Goal: Information Seeking & Learning: Find contact information

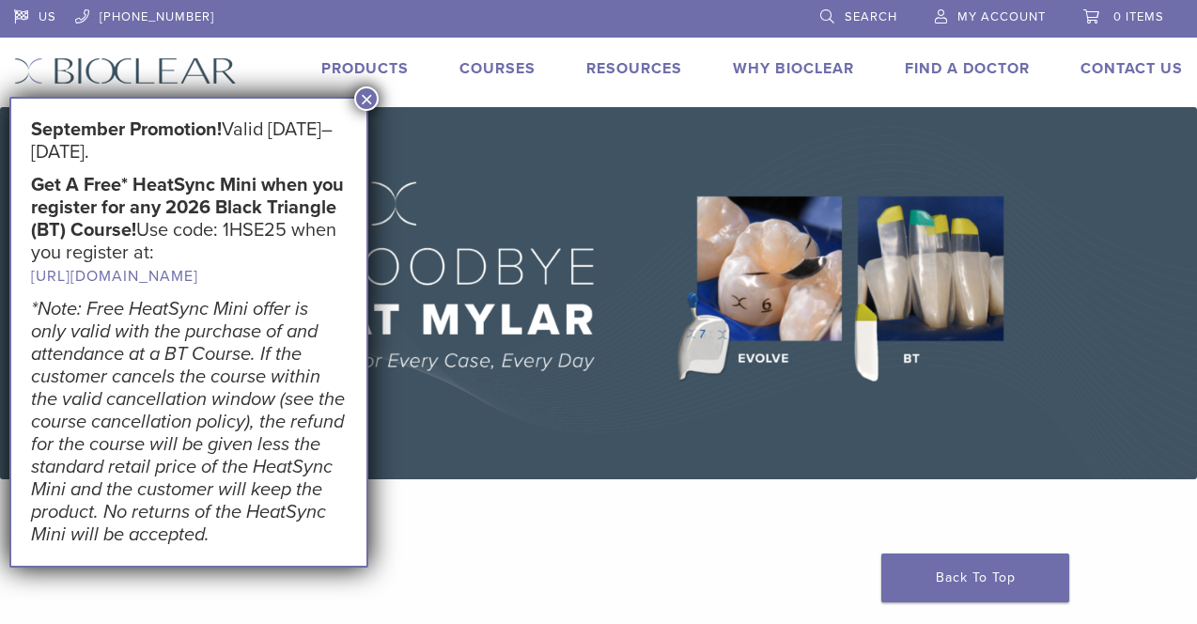
click at [358, 94] on button "×" at bounding box center [366, 98] width 24 height 24
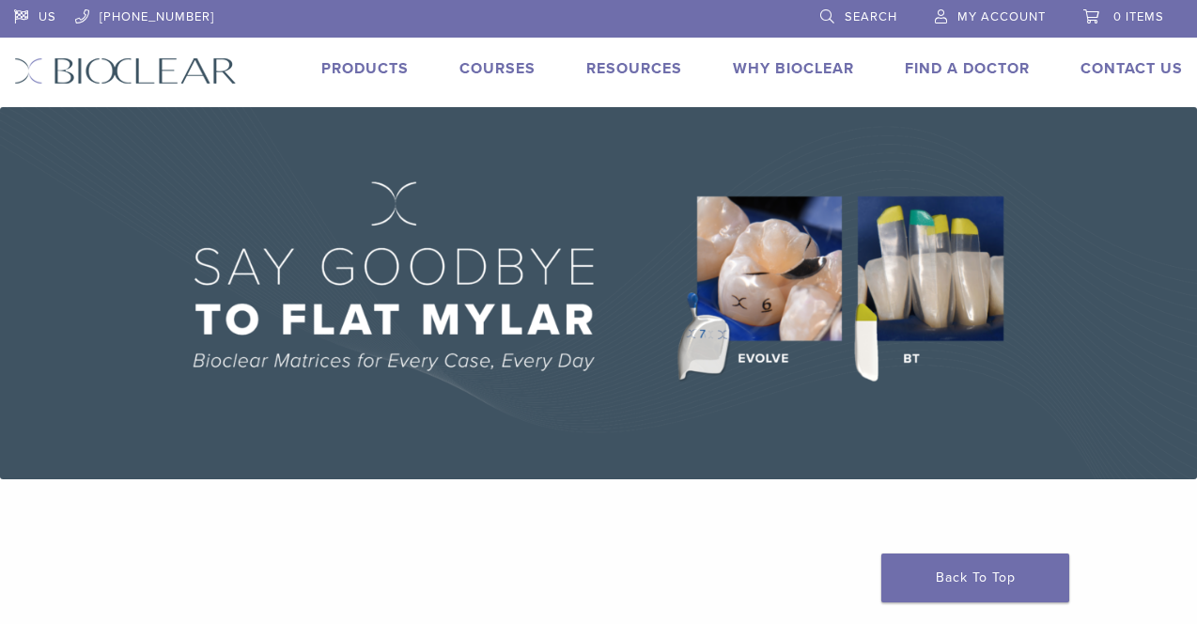
click at [963, 63] on link "Find A Doctor" at bounding box center [967, 68] width 125 height 19
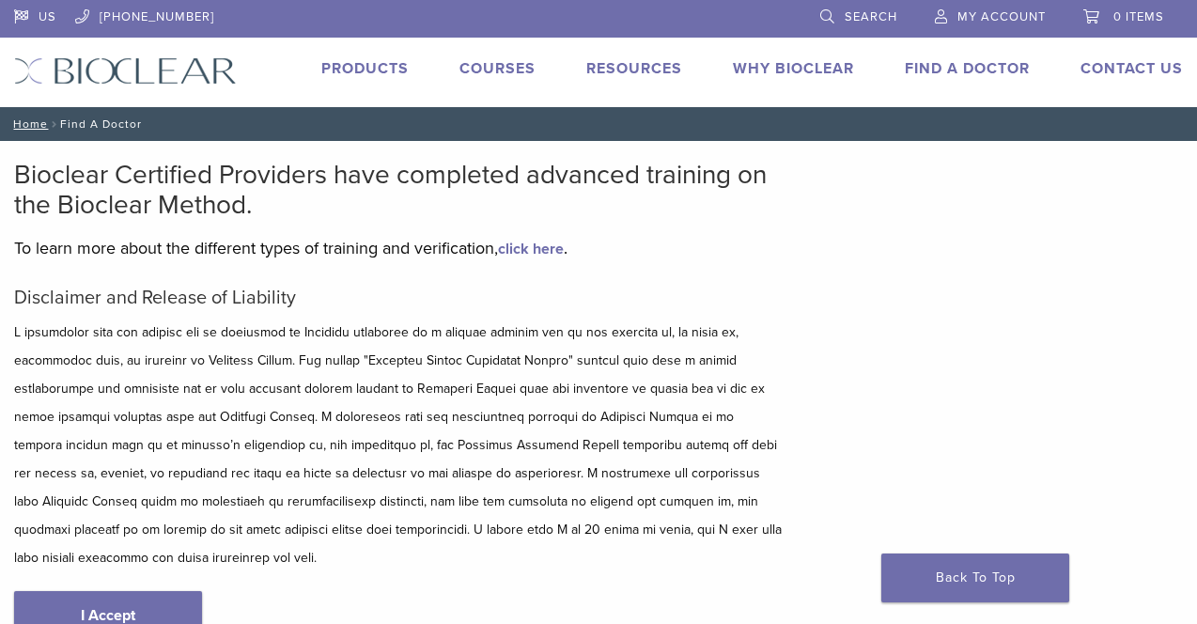
type input "*****"
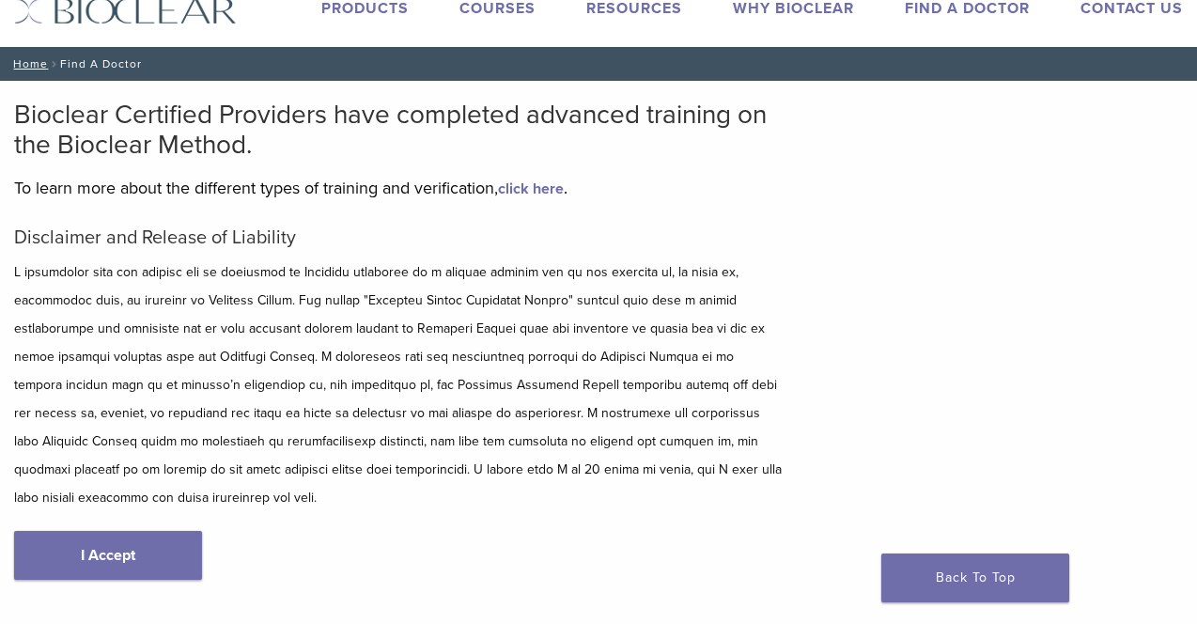
scroll to position [75, 0]
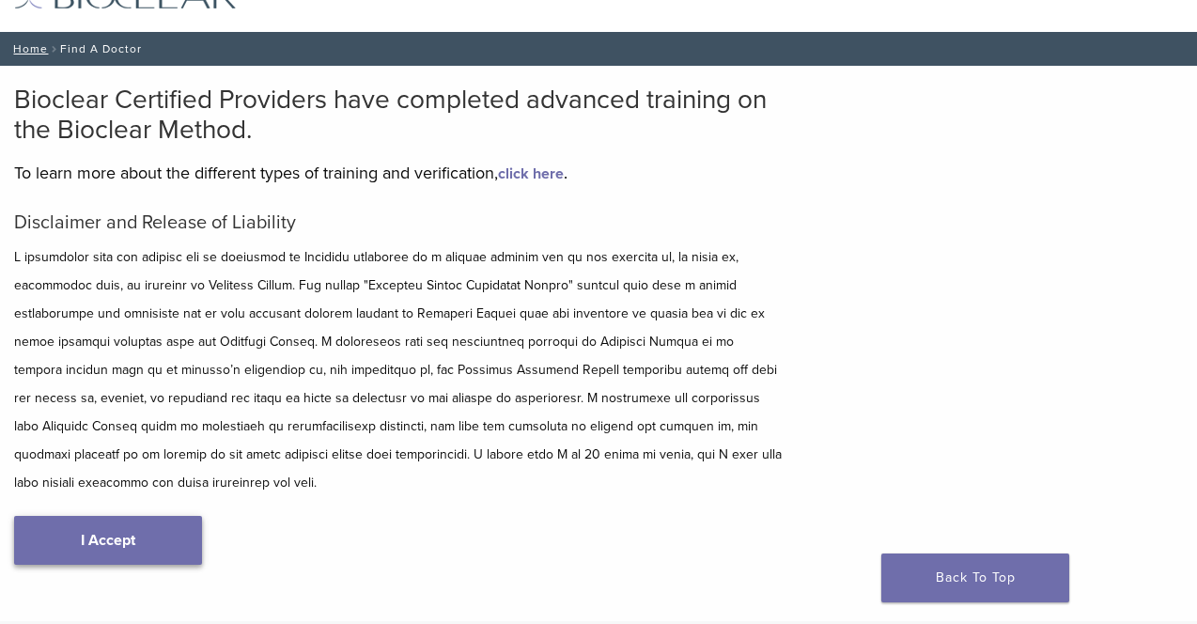
click at [104, 516] on link "I Accept" at bounding box center [108, 540] width 188 height 49
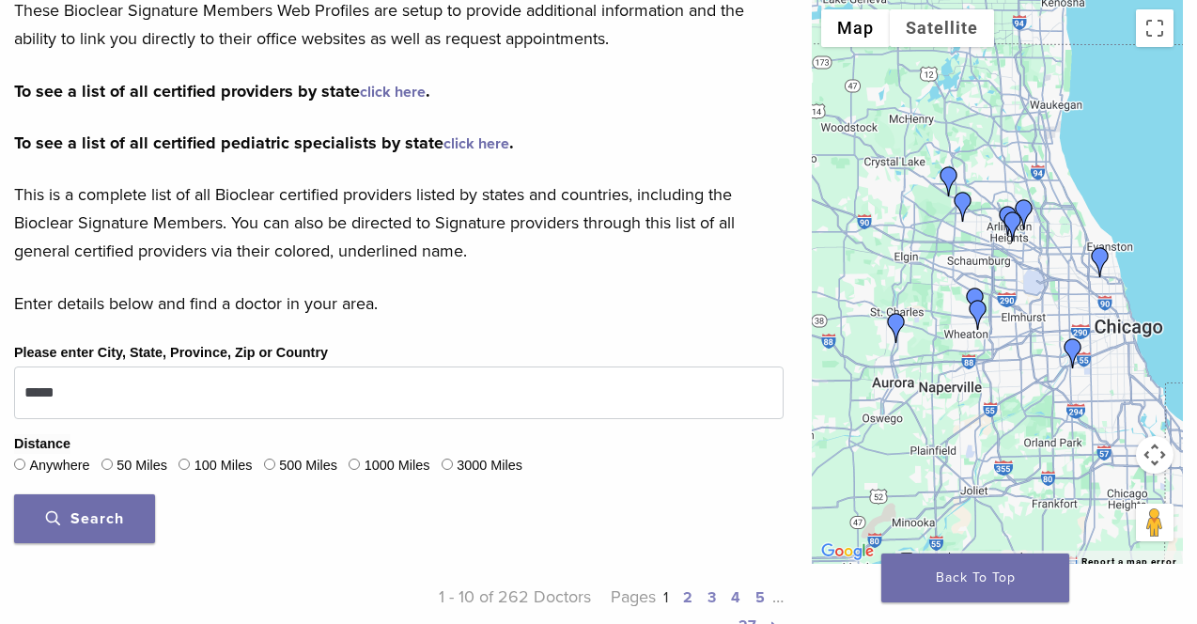
scroll to position [416, 0]
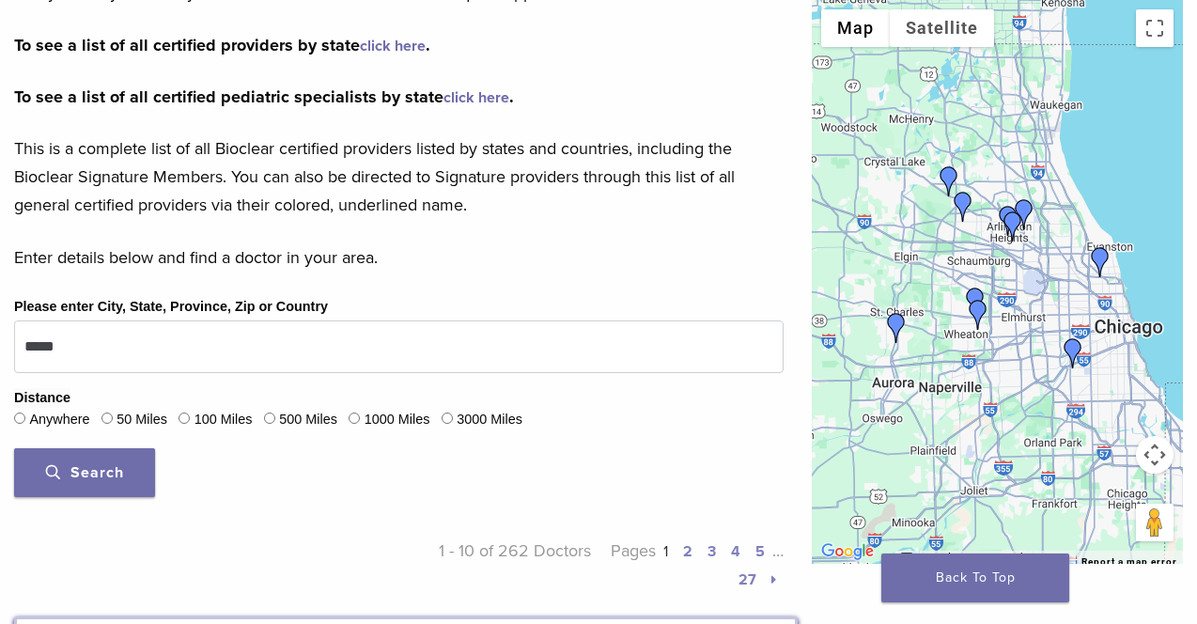
click at [85, 473] on span "Search" at bounding box center [85, 472] width 78 height 19
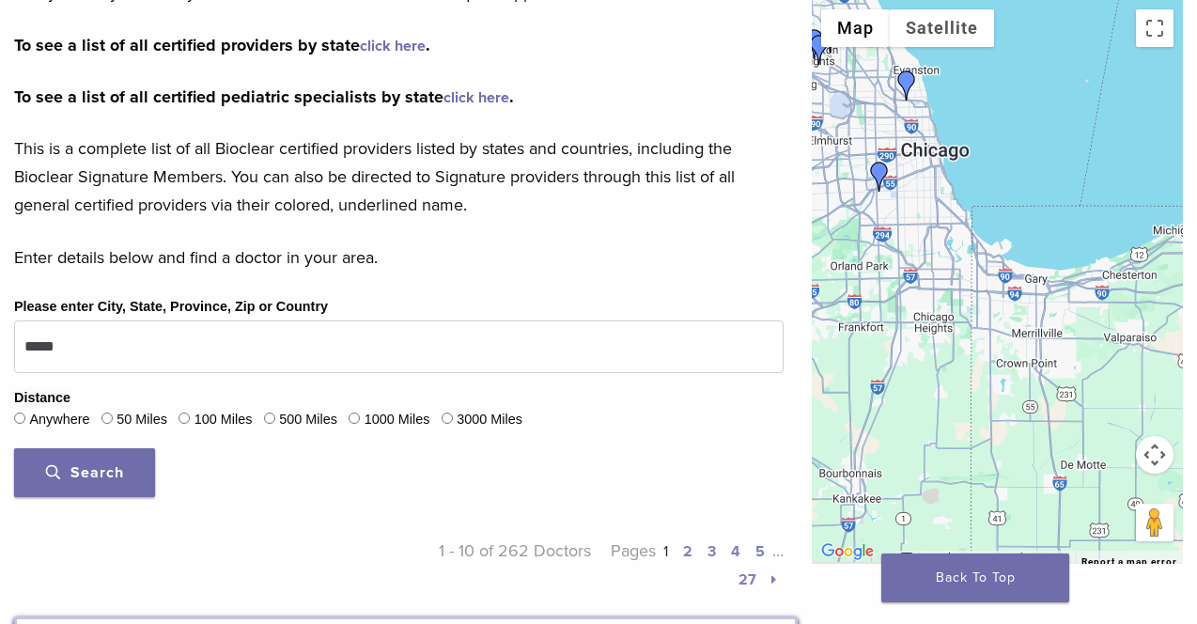
drag, startPoint x: 1135, startPoint y: 332, endPoint x: 927, endPoint y: 141, distance: 282.7
click at [927, 141] on div at bounding box center [997, 282] width 371 height 564
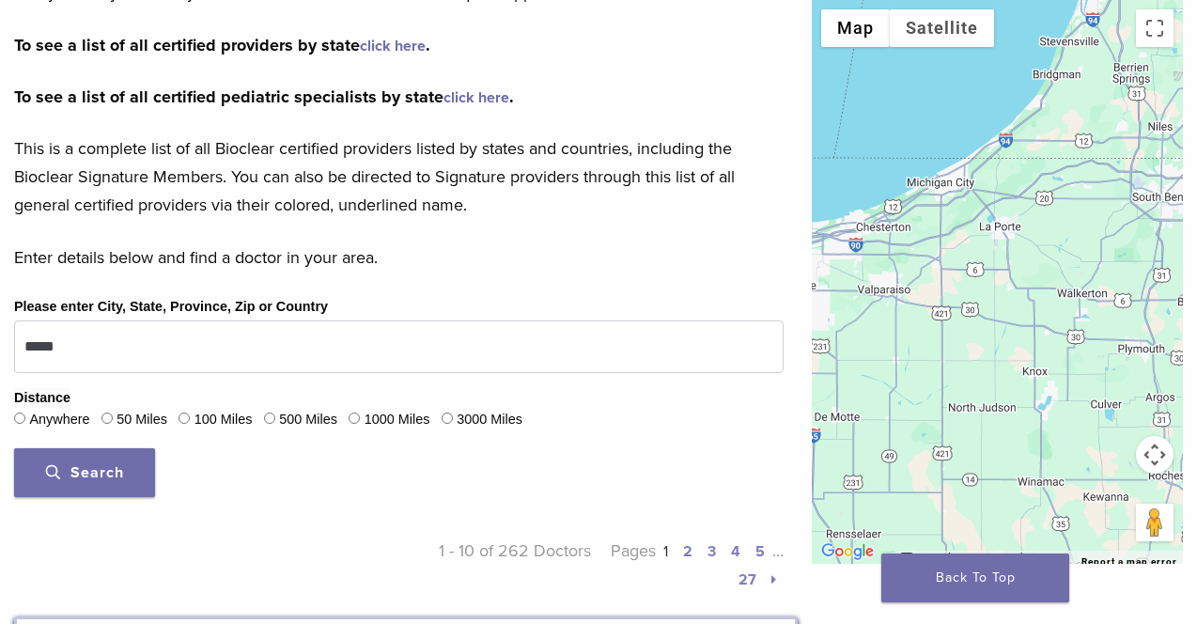
drag, startPoint x: 1121, startPoint y: 323, endPoint x: 1024, endPoint y: 292, distance: 102.6
click at [1024, 292] on div at bounding box center [997, 282] width 371 height 564
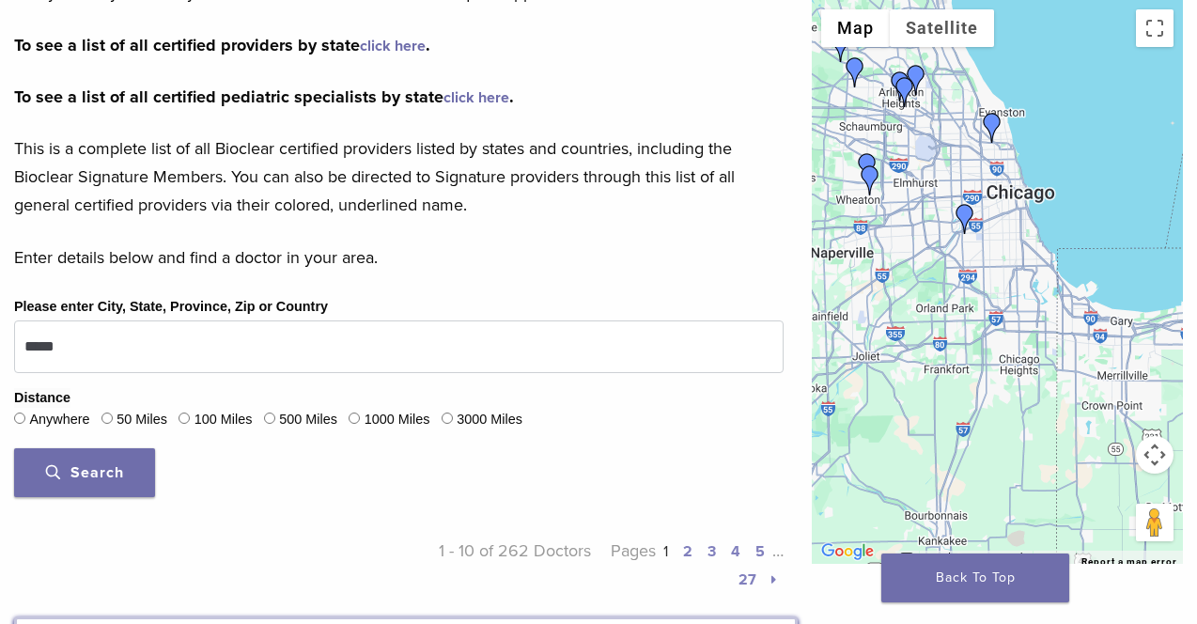
drag, startPoint x: 960, startPoint y: 306, endPoint x: 1158, endPoint y: 399, distance: 218.7
click at [1158, 399] on div at bounding box center [997, 282] width 371 height 564
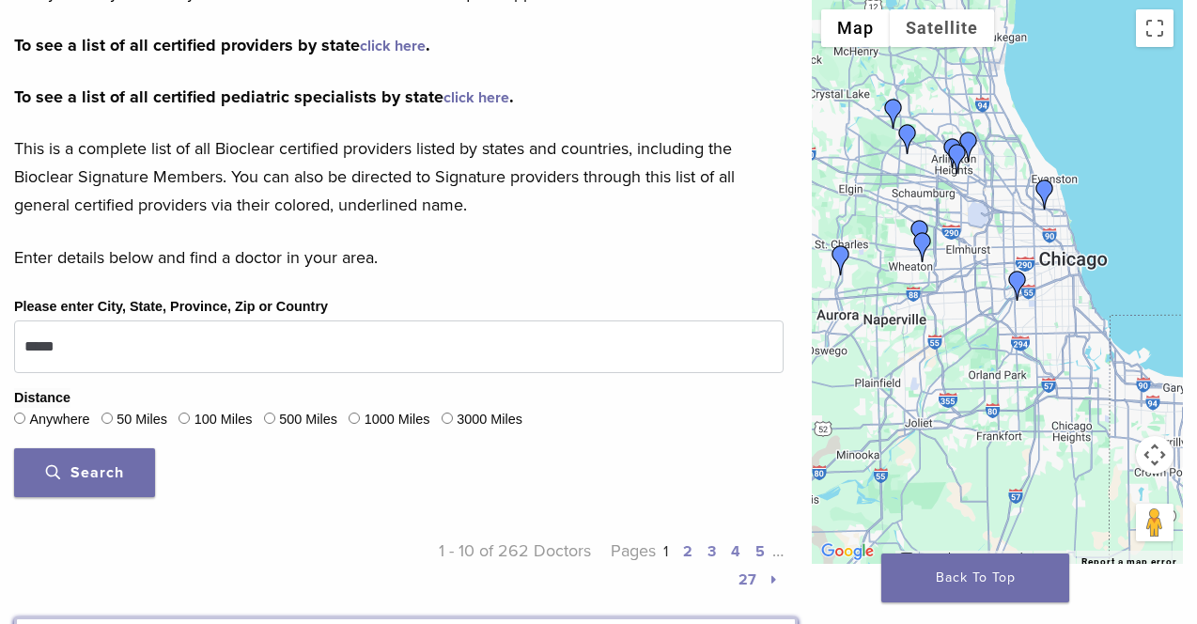
drag, startPoint x: 1077, startPoint y: 314, endPoint x: 1072, endPoint y: 361, distance: 47.2
click at [1072, 361] on div at bounding box center [997, 282] width 371 height 564
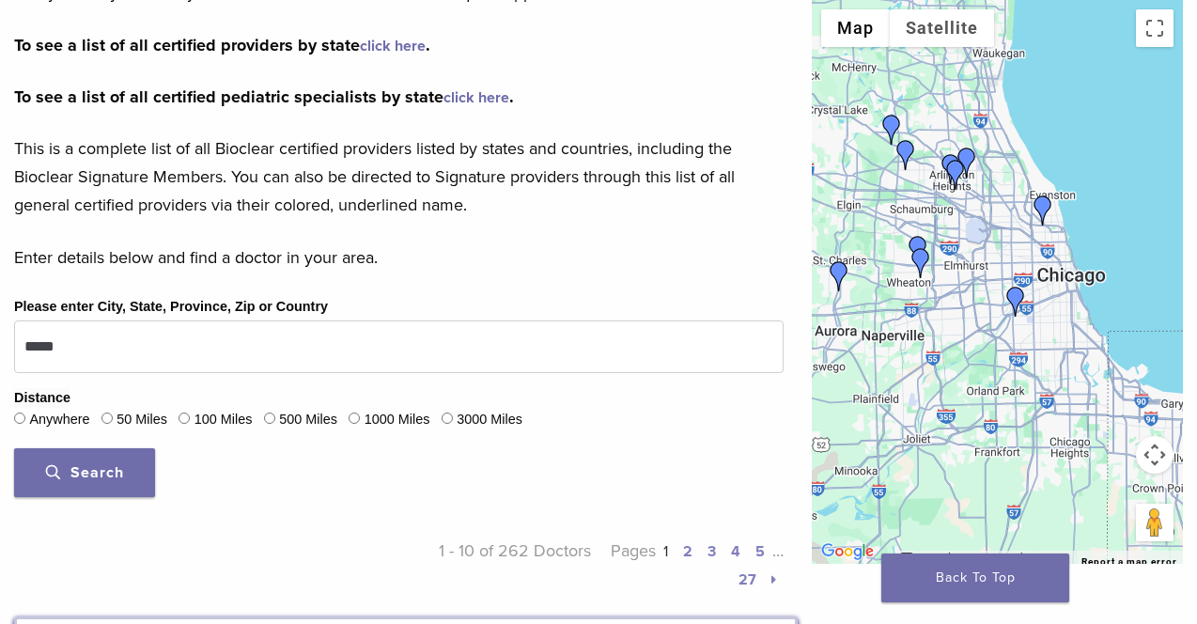
click at [1015, 294] on img "Dr. Margaret Radziszewski" at bounding box center [1016, 302] width 30 height 30
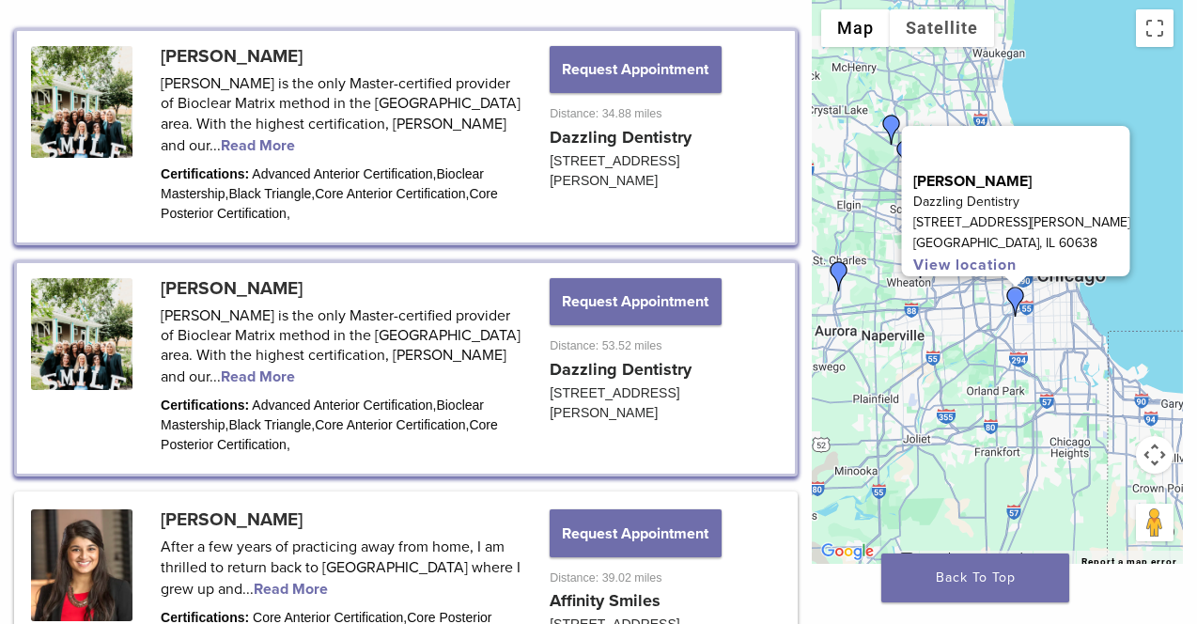
scroll to position [1031, 0]
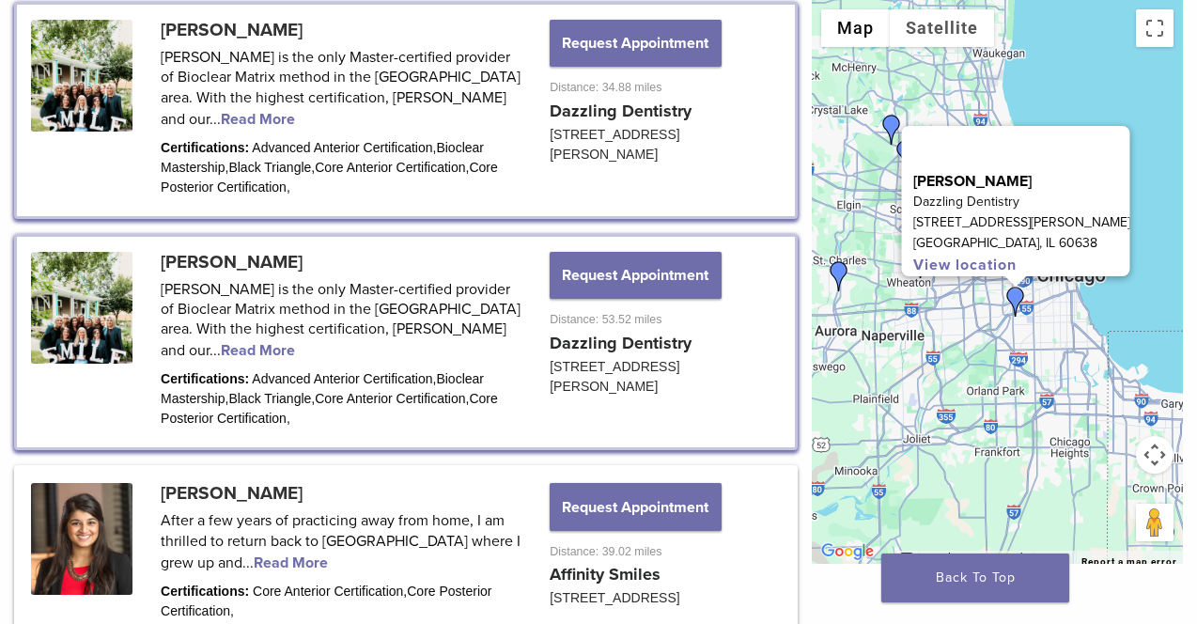
click at [1158, 219] on div "To navigate, press the arrow keys. Dr. Margaret Radziszewski Dazzling Dentistry…" at bounding box center [997, 282] width 371 height 564
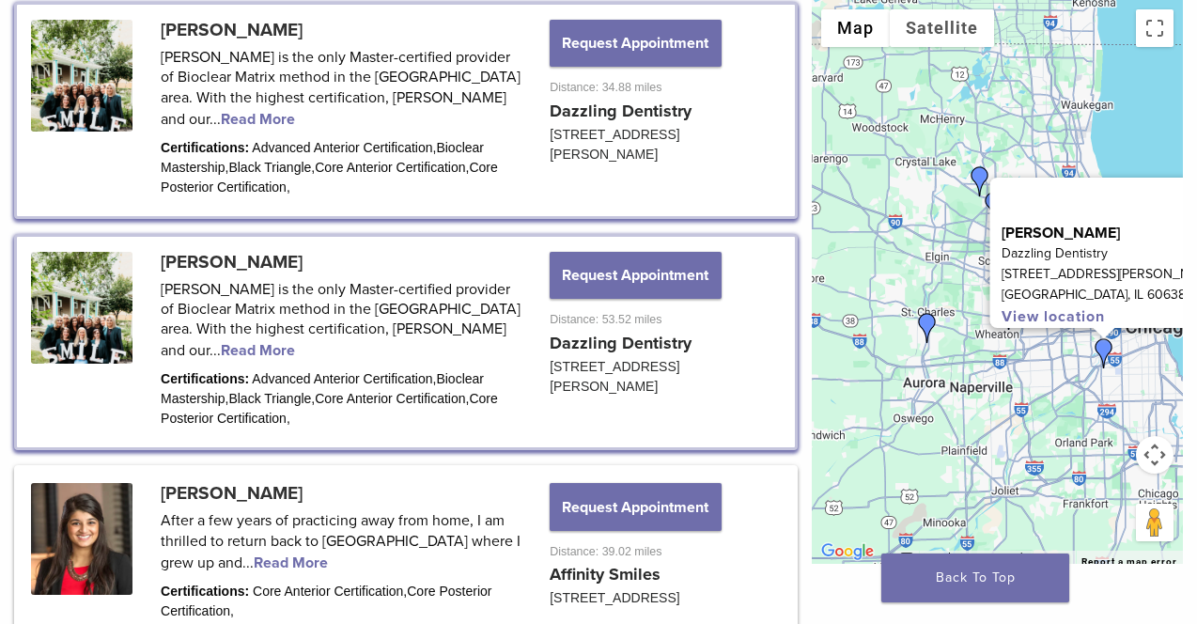
drag, startPoint x: 978, startPoint y: 367, endPoint x: 1073, endPoint y: 422, distance: 109.9
click at [1073, 422] on div "Dr. Margaret Radziszewski Dazzling Dentistry 6941 W Archer Ave Chicago, IL 6063…" at bounding box center [997, 282] width 371 height 564
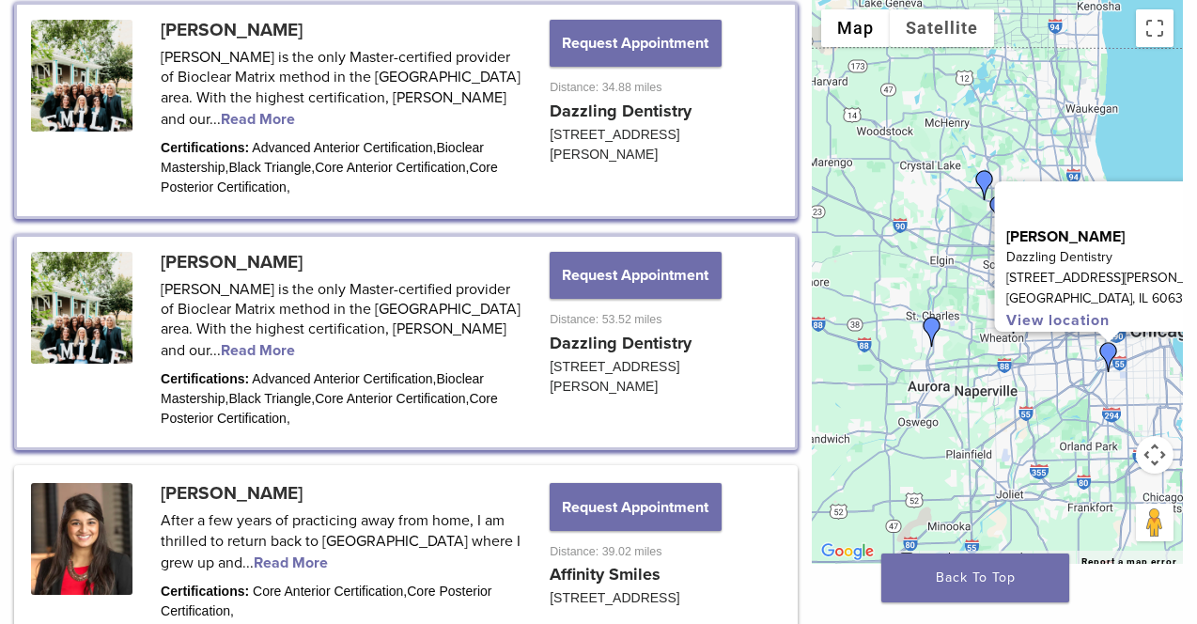
click at [1154, 124] on div "Dr. Margaret Radziszewski Dazzling Dentistry 6941 W Archer Ave Chicago, IL 6063…" at bounding box center [997, 282] width 371 height 564
click at [931, 327] on img "Dr. Ken Korpan" at bounding box center [932, 332] width 30 height 30
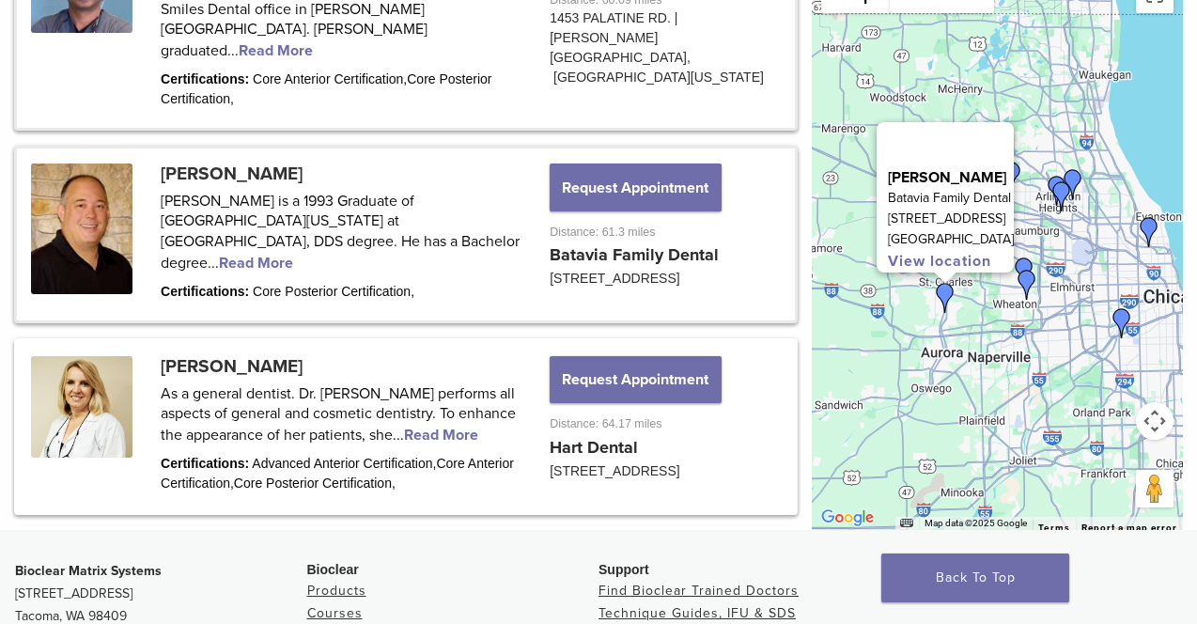
scroll to position [2628, 0]
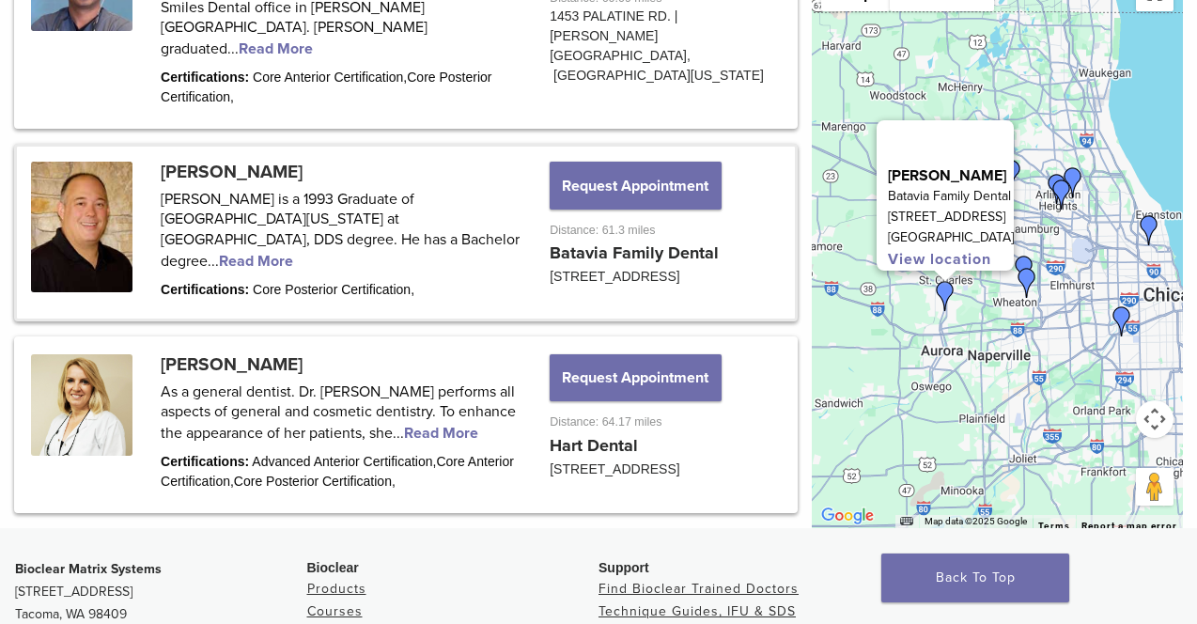
click at [1025, 274] on img "Dr. Charise Petrelli" at bounding box center [1027, 283] width 30 height 30
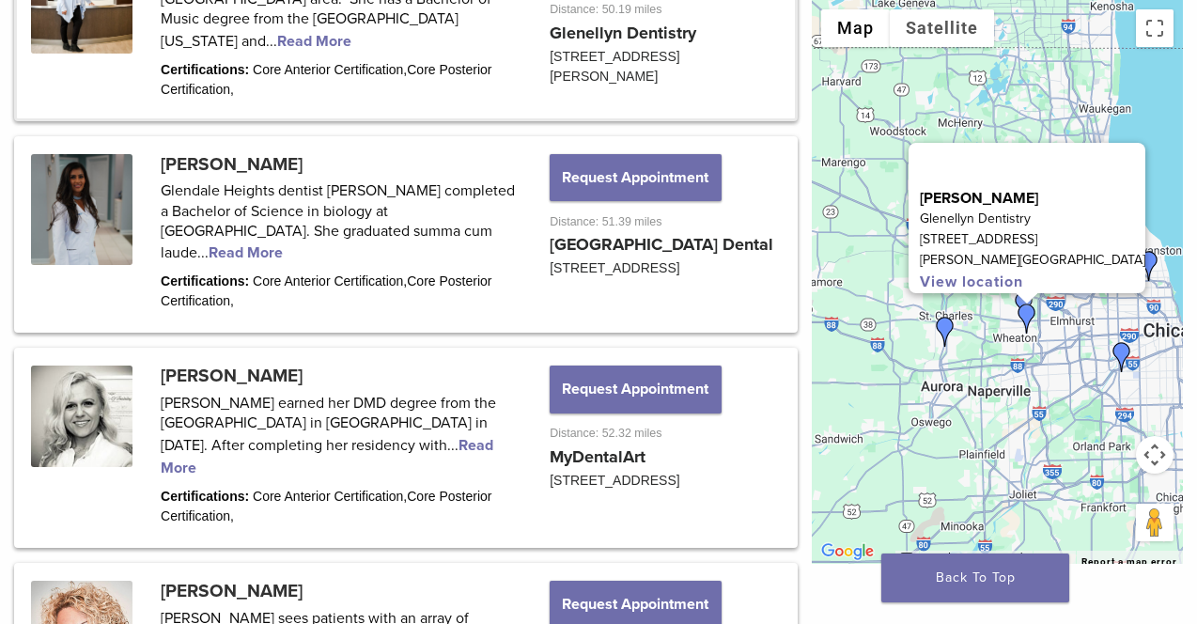
scroll to position [1700, 0]
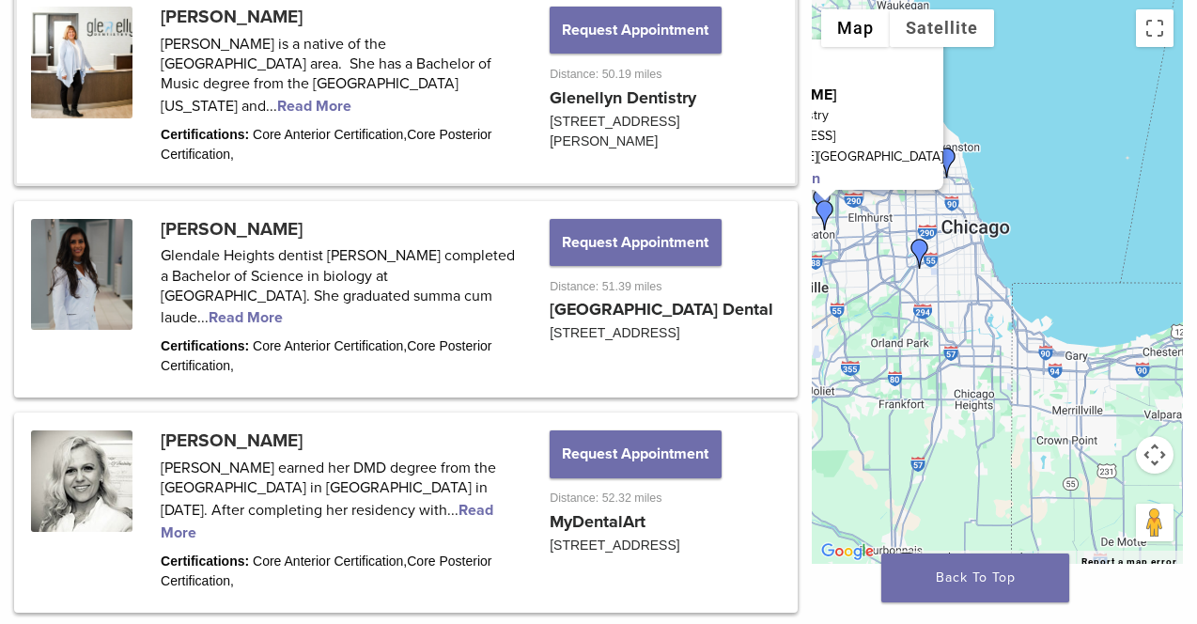
drag, startPoint x: 1090, startPoint y: 415, endPoint x: 879, endPoint y: 311, distance: 235.4
click at [879, 311] on div "Dr. Charise Petrelli Glenellyn Dentistry 462 PROSPECT AVE GLEN ELLYN, IL 60137 …" at bounding box center [997, 282] width 371 height 564
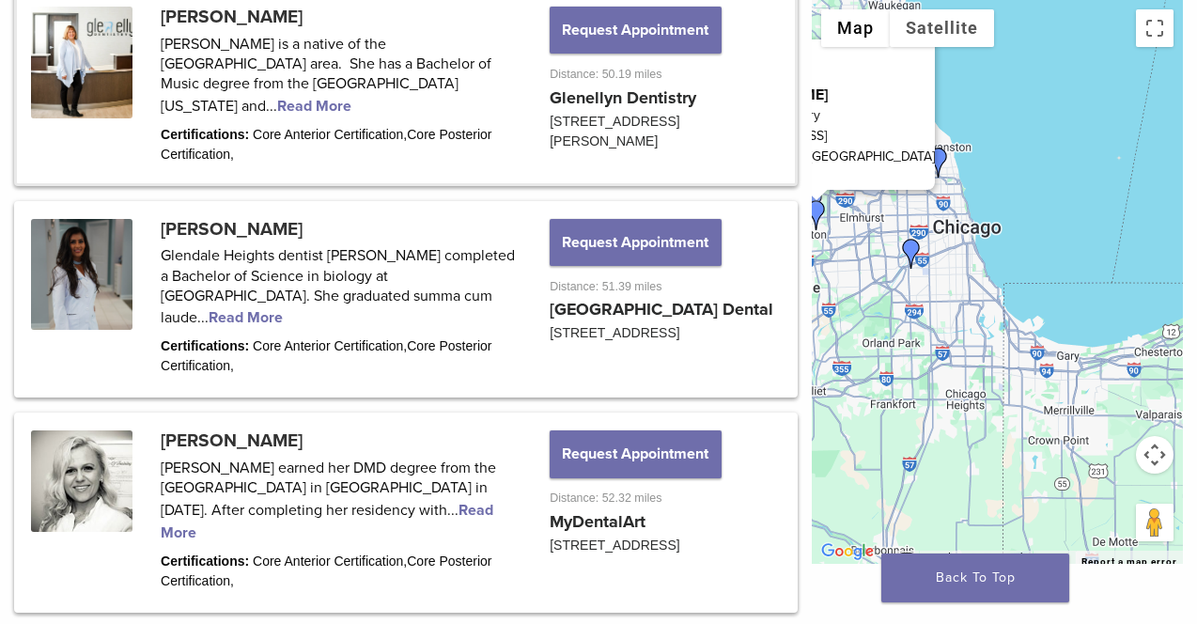
click at [940, 162] on img "Dr. Mansi Raina" at bounding box center [939, 163] width 30 height 30
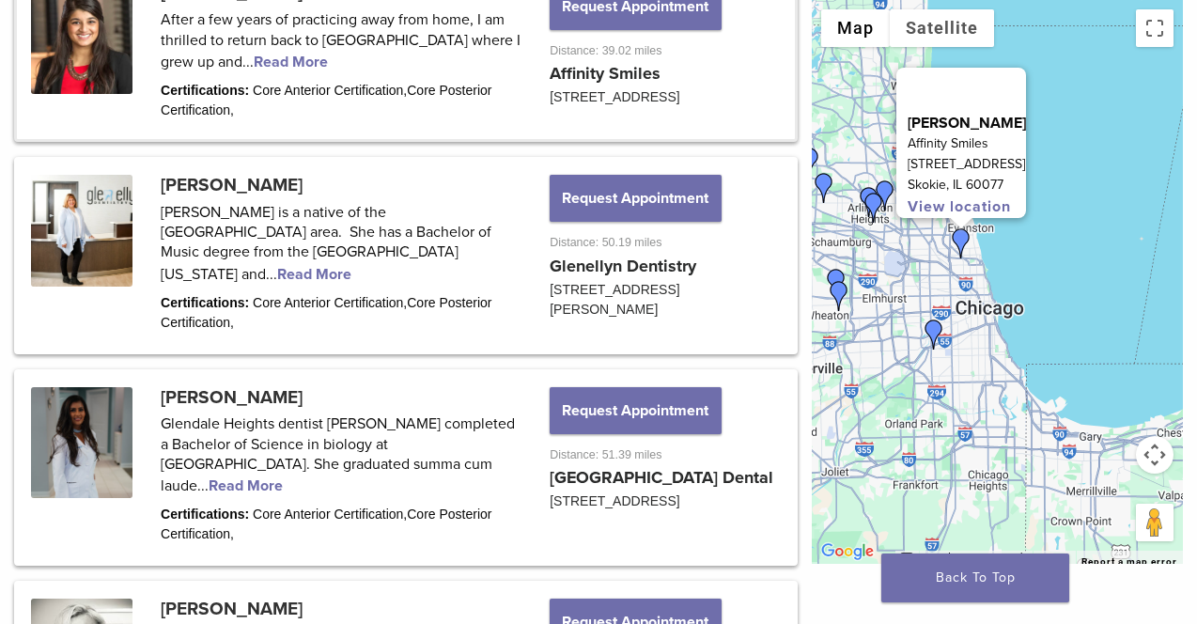
scroll to position [1497, 0]
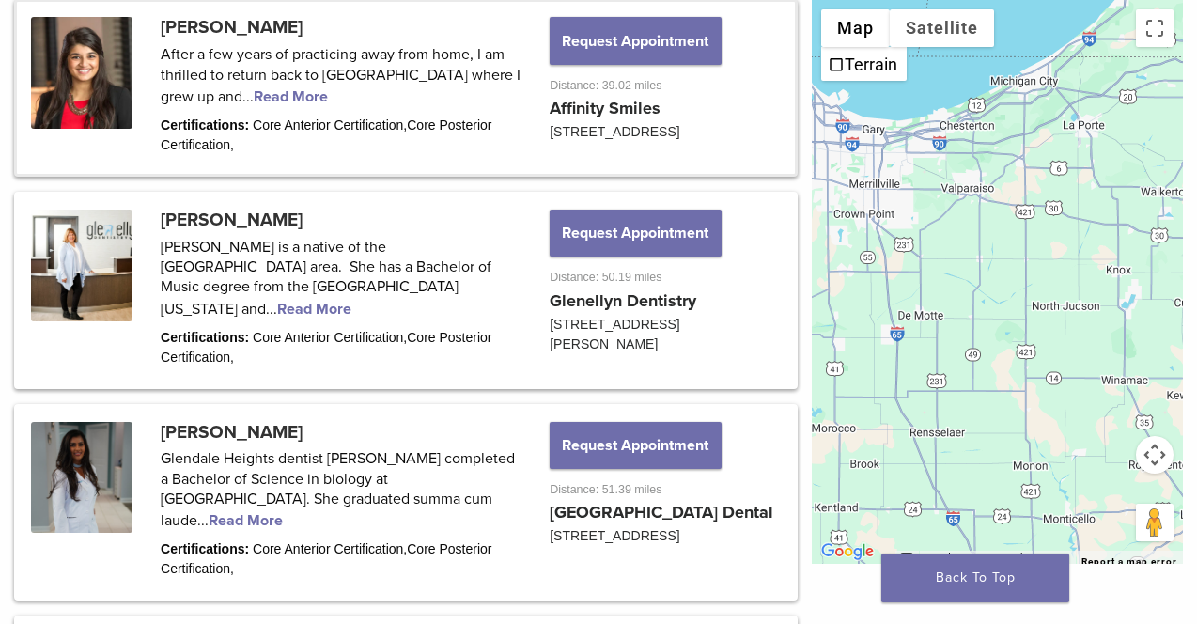
drag, startPoint x: 1001, startPoint y: 405, endPoint x: 796, endPoint y: 127, distance: 345.5
click at [796, 127] on div "Bioclear Certified Providers have completed advanced training on the Bioclear M…" at bounding box center [598, 151] width 1197 height 3015
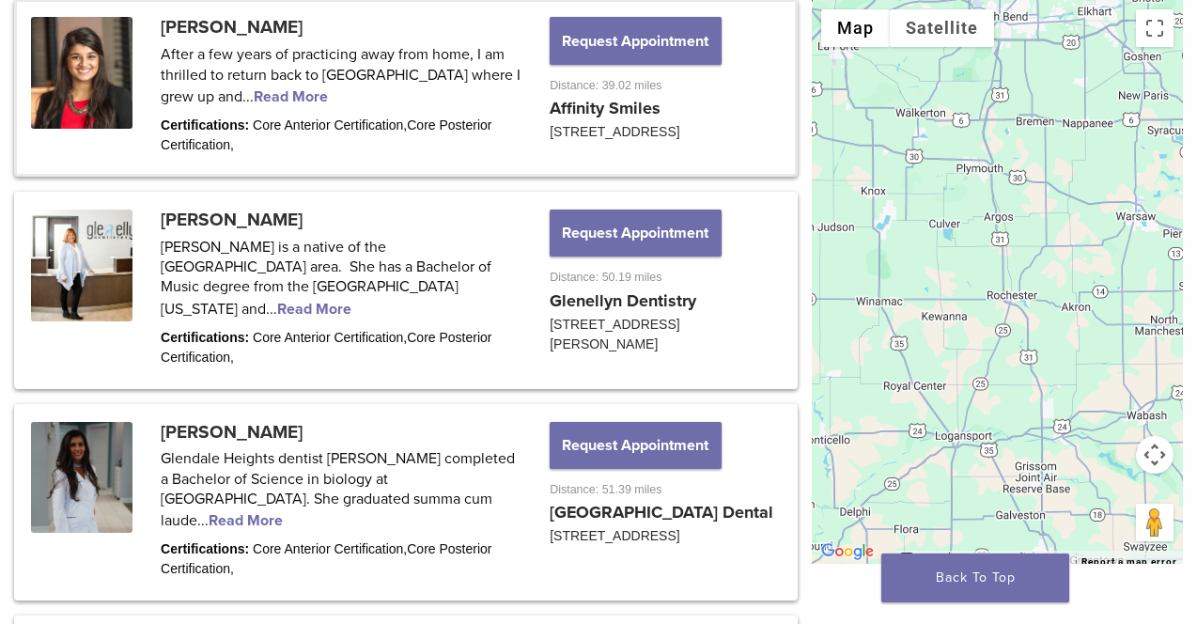
drag, startPoint x: 1089, startPoint y: 318, endPoint x: 821, endPoint y: 192, distance: 296.0
click at [821, 192] on div "Dr. Mansi Raina Affinity Smiles 5550 W Touhy Ave Ste 303 Skokie, IL 60077 View …" at bounding box center [997, 282] width 371 height 564
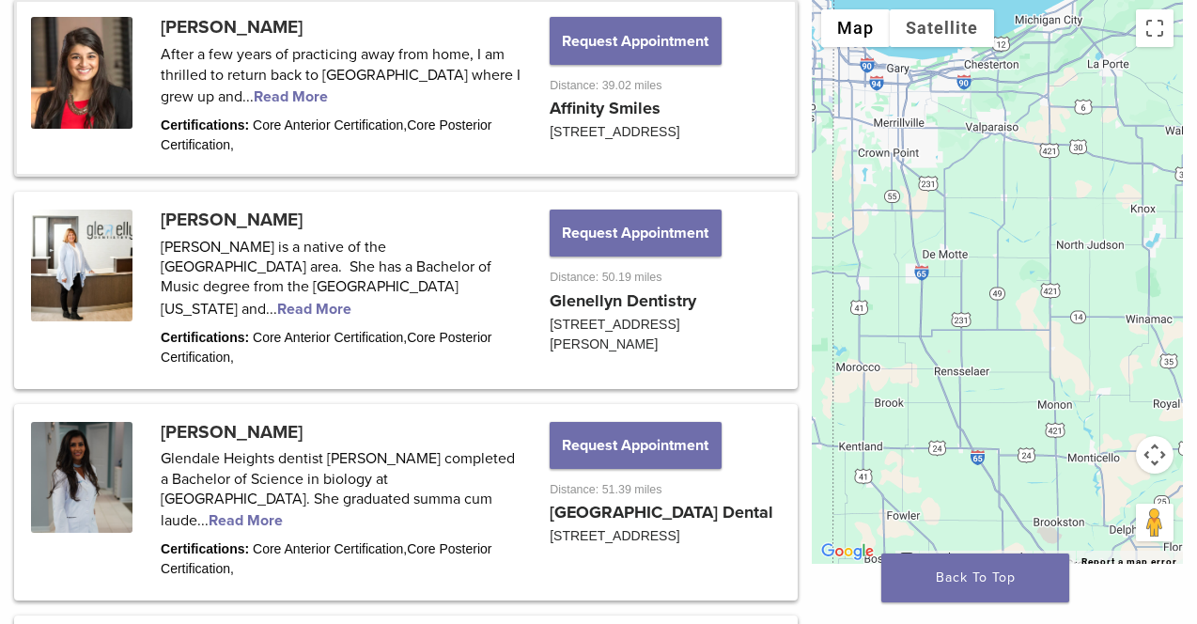
drag, startPoint x: 951, startPoint y: 215, endPoint x: 1223, endPoint y: 233, distance: 272.2
click at [1197, 233] on html "US 1.855.712.5327 Search My Account 0 items Cart No products in the cart. Back …" at bounding box center [598, 306] width 1197 height 3606
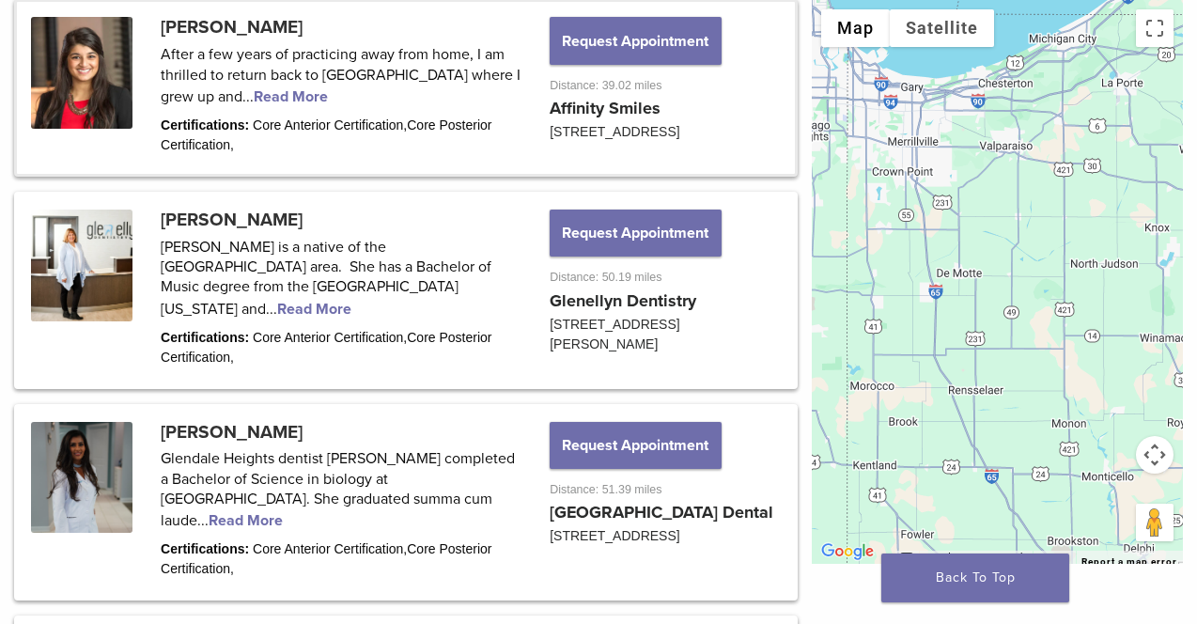
drag, startPoint x: 1030, startPoint y: 194, endPoint x: 1171, endPoint y: 466, distance: 306.9
click at [1171, 466] on div "Dr. Mansi Raina Affinity Smiles 5550 W Touhy Ave Ste 303 Skokie, IL 60077 View …" at bounding box center [997, 282] width 371 height 564
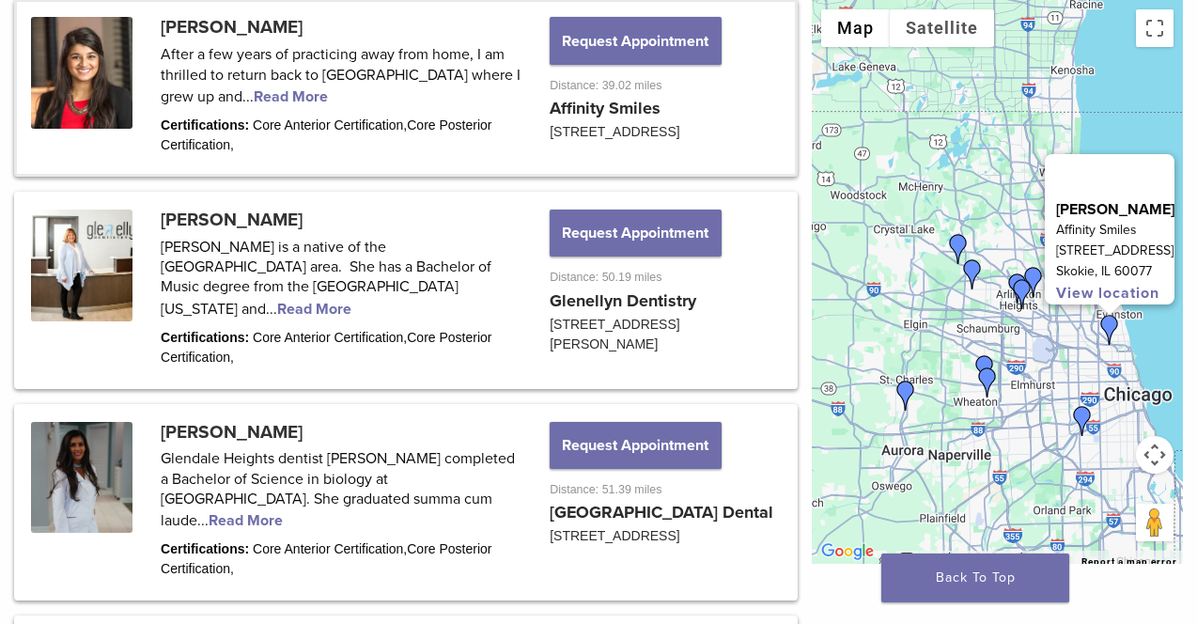
drag, startPoint x: 1058, startPoint y: 341, endPoint x: 1007, endPoint y: 61, distance: 284.8
click at [1007, 61] on div "Dr. Mansi Raina Affinity Smiles 5550 W Touhy Ave Ste 303 Skokie, IL 60077 View …" at bounding box center [997, 282] width 371 height 564
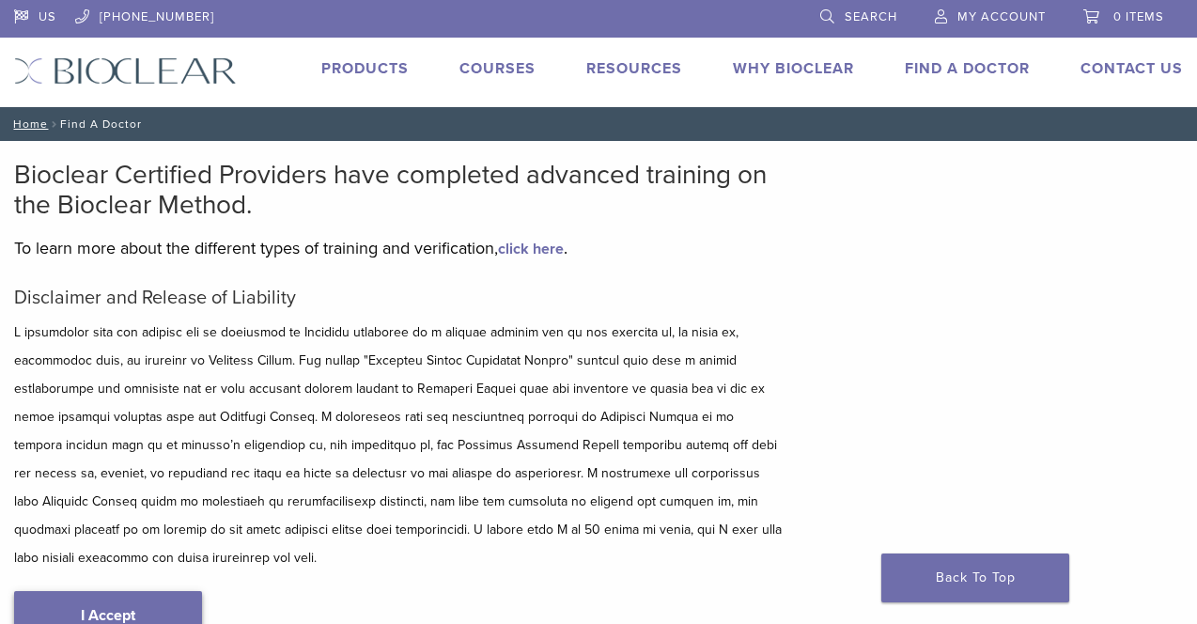
click at [116, 591] on link "I Accept" at bounding box center [108, 615] width 188 height 49
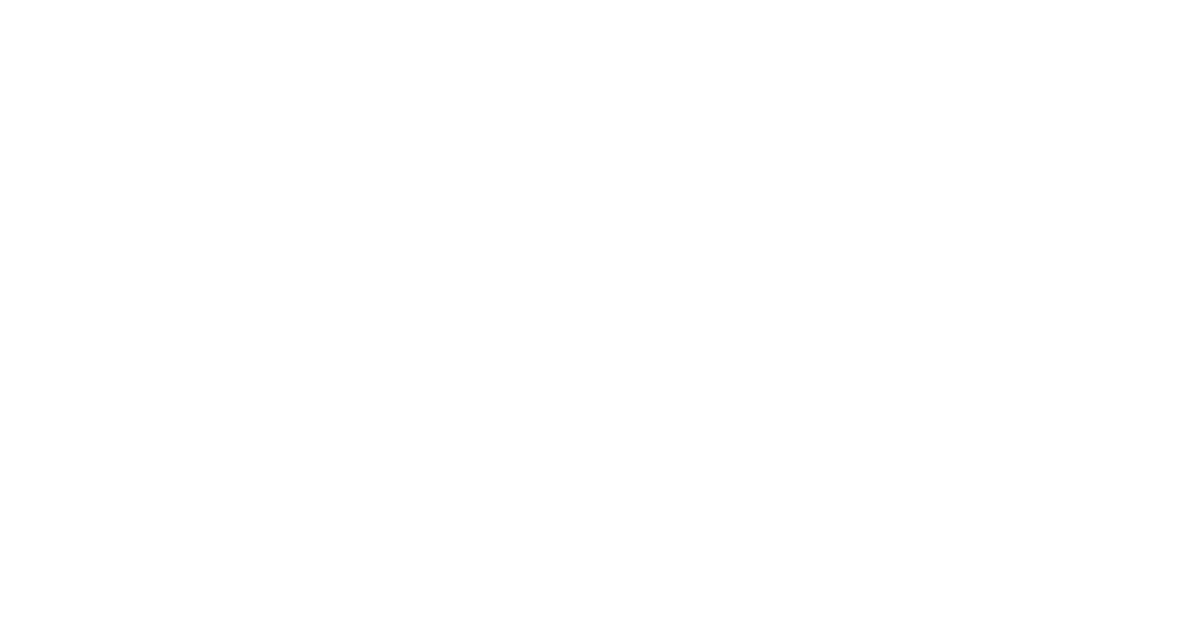
scroll to position [165, 0]
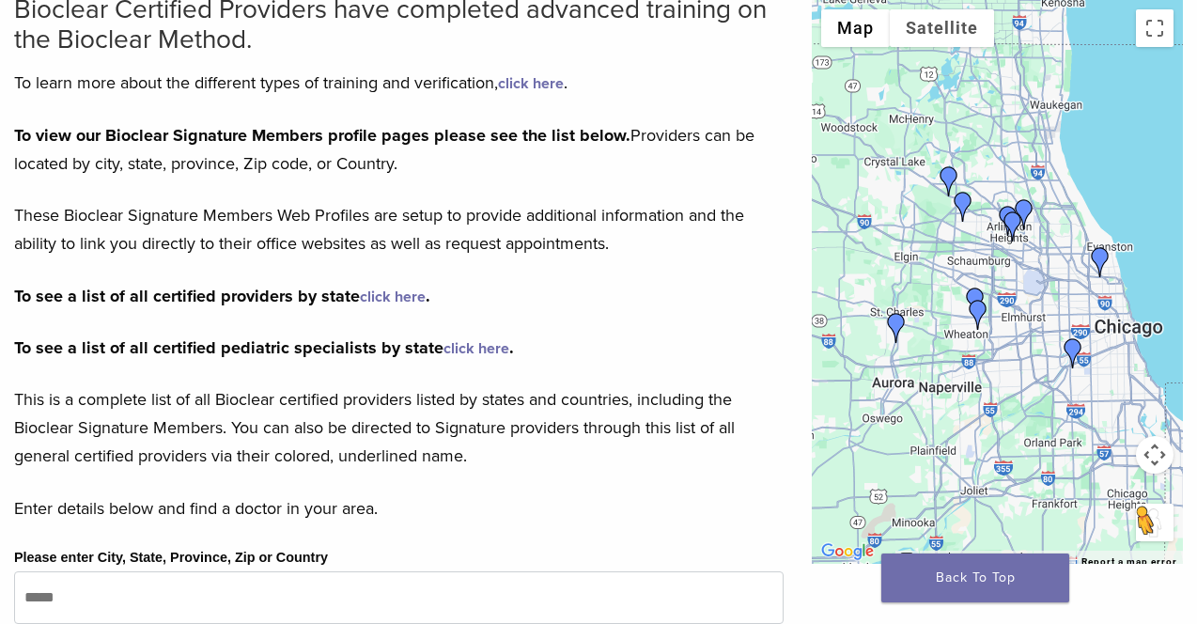
click at [1152, 520] on button "Drag Pegman onto the map to open Street View" at bounding box center [1155, 523] width 38 height 38
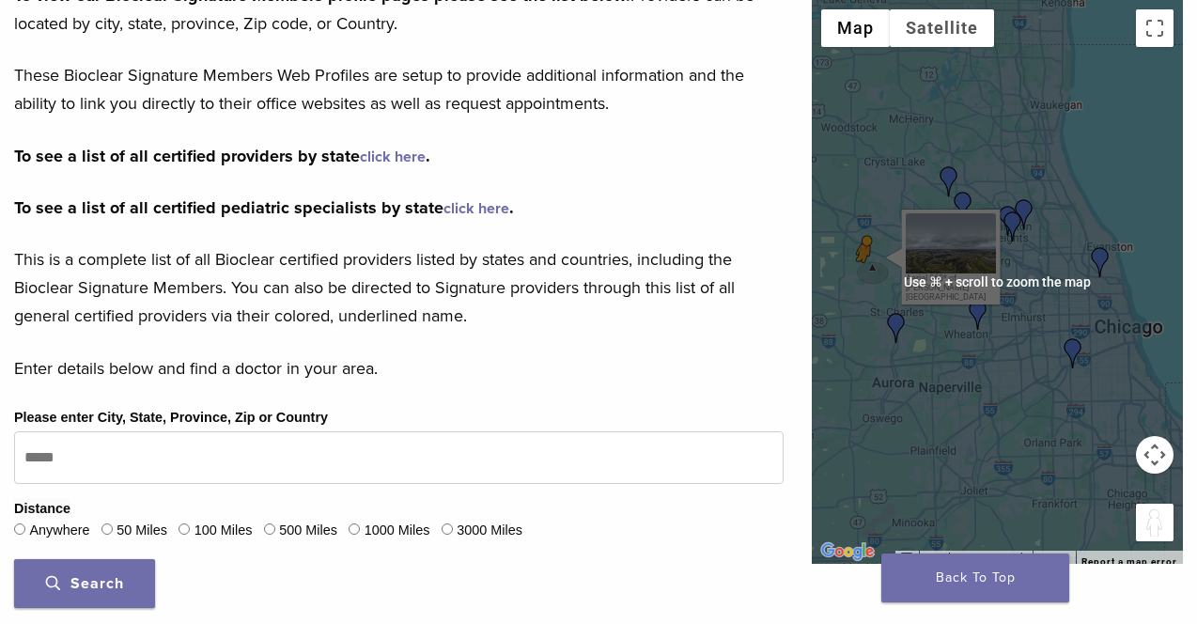
scroll to position [307, 0]
